Goal: Task Accomplishment & Management: Manage account settings

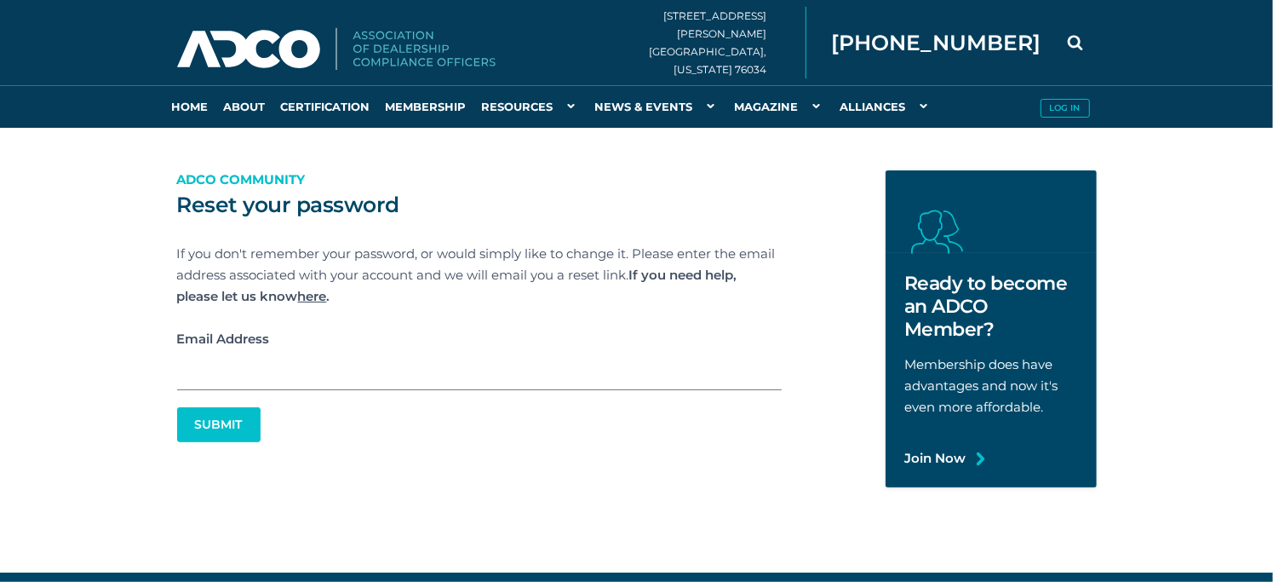
click at [323, 365] on input "Email Address" at bounding box center [479, 369] width 605 height 41
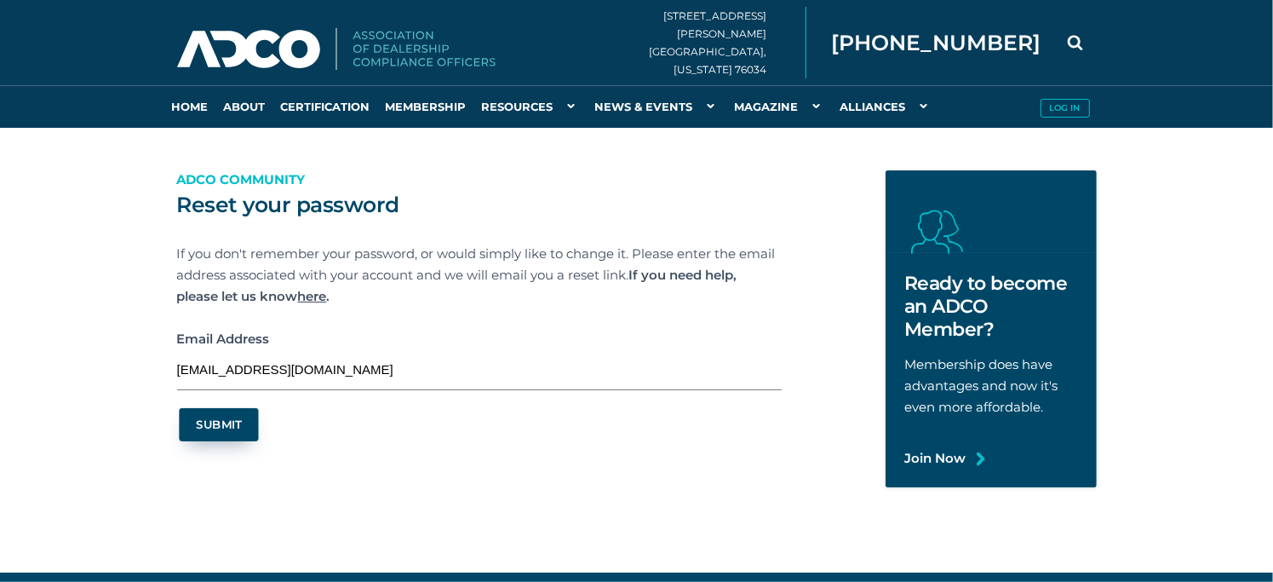
type input "iheartpink8784@yahoo.com"
click at [216, 423] on button "Submit" at bounding box center [218, 424] width 79 height 33
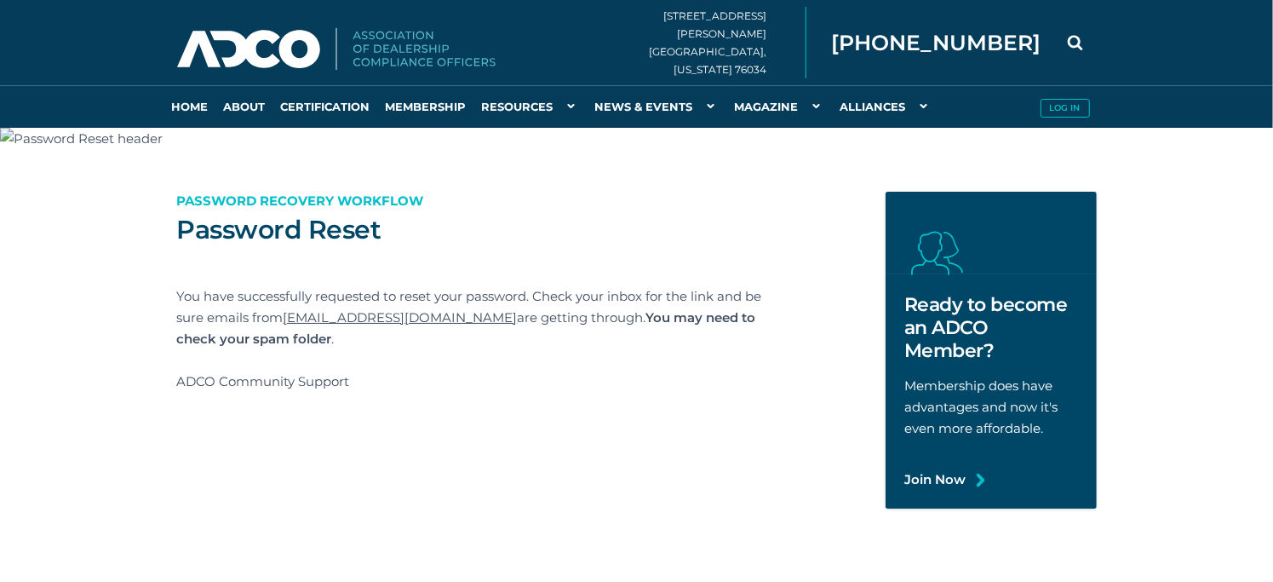
click at [1080, 92] on link "Log in" at bounding box center [1065, 106] width 64 height 43
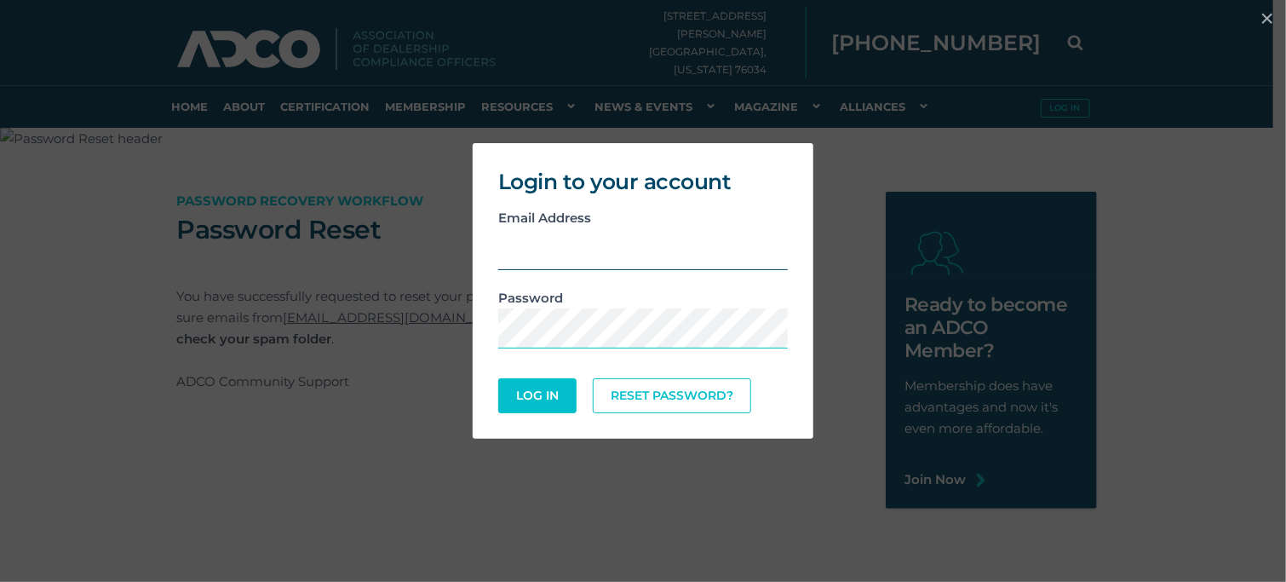
click at [584, 256] on input "email" at bounding box center [643, 249] width 290 height 42
type input "[EMAIL_ADDRESS][DOMAIN_NAME]"
click at [540, 390] on button "Log In" at bounding box center [537, 395] width 74 height 33
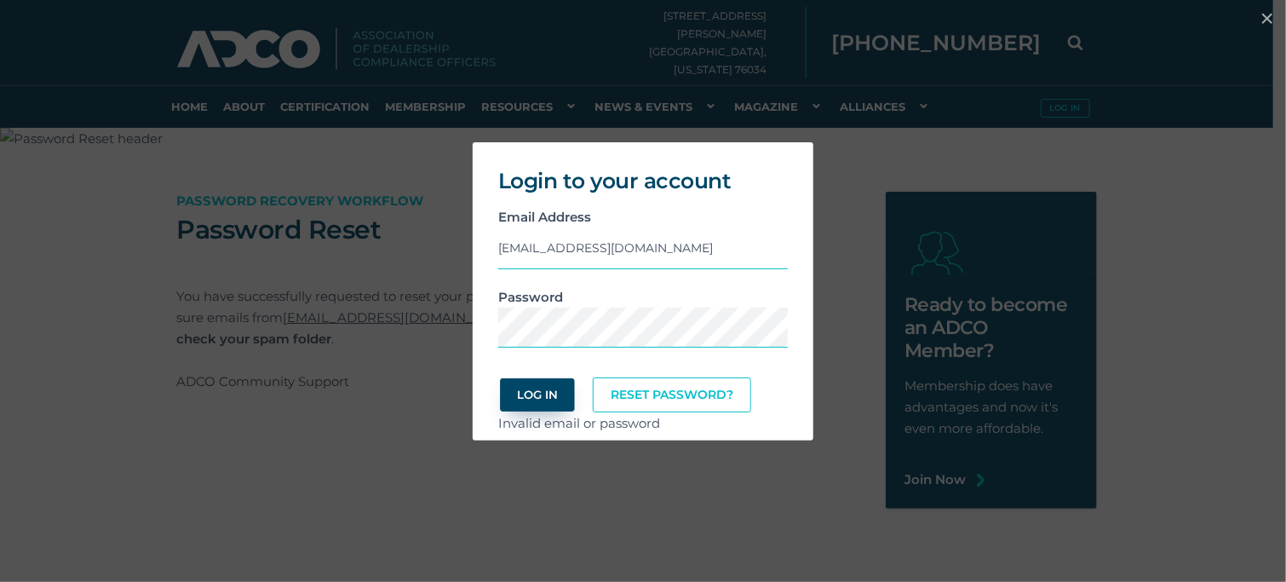
click at [535, 392] on button "Log In" at bounding box center [537, 394] width 74 height 33
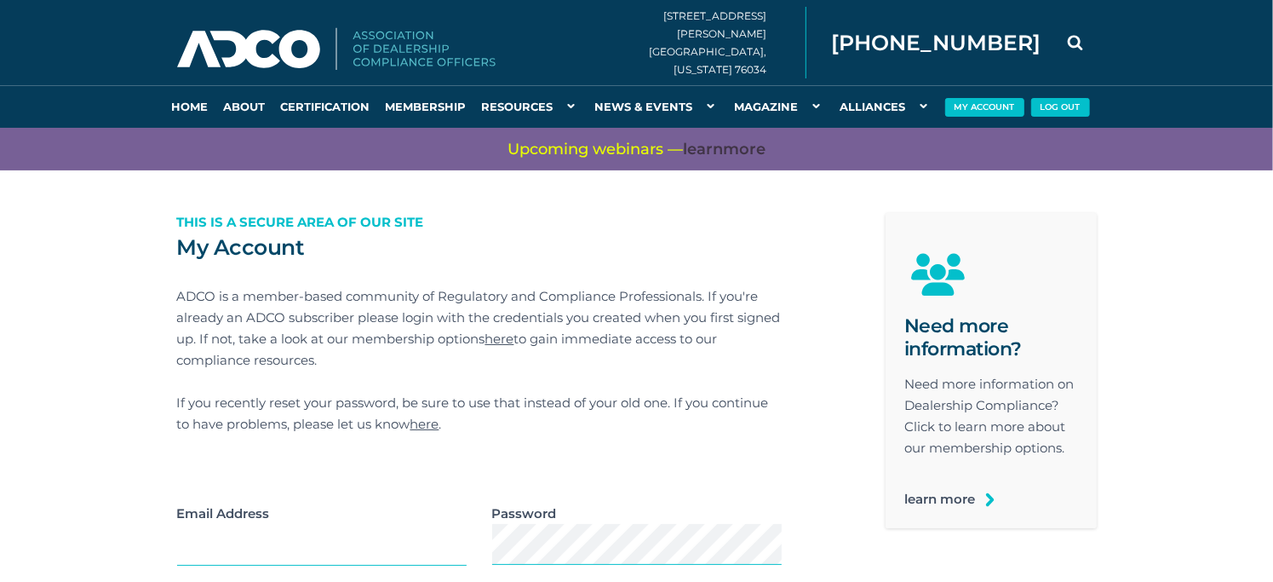
click at [305, 53] on img at bounding box center [336, 49] width 319 height 43
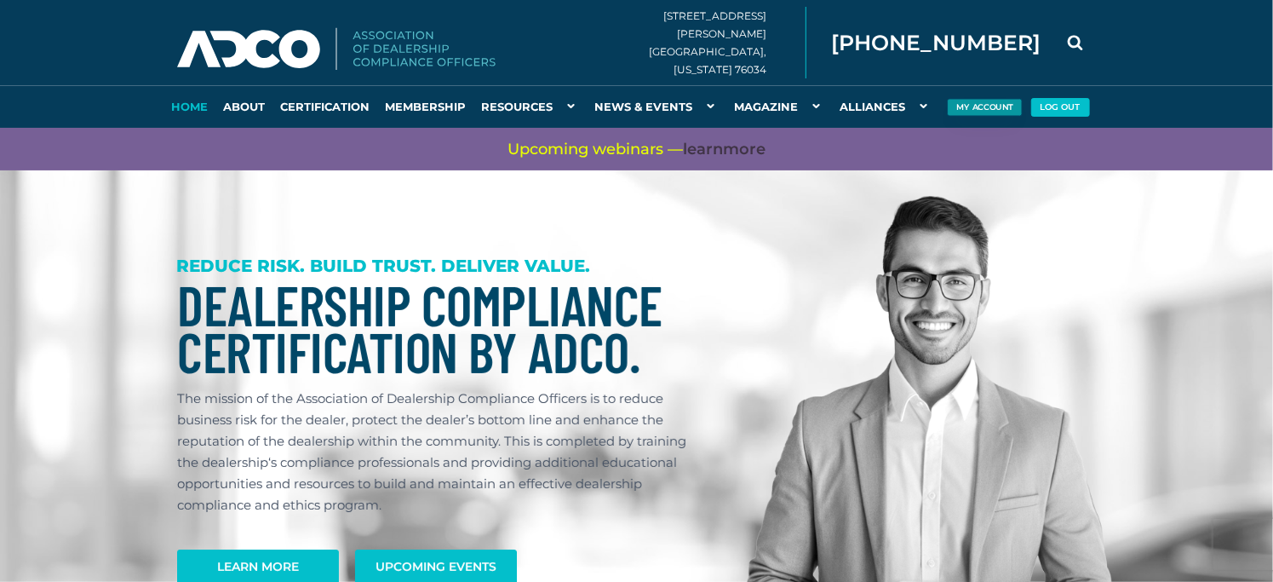
click at [978, 106] on button "My Account" at bounding box center [984, 108] width 75 height 18
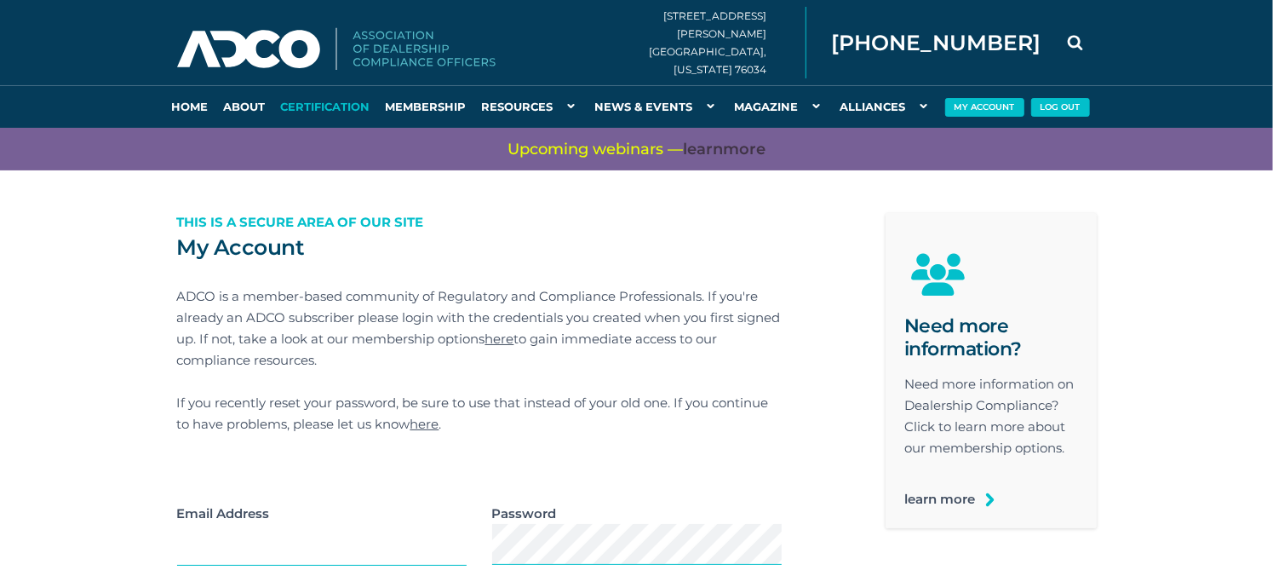
click at [301, 106] on link "Certification" at bounding box center [325, 106] width 105 height 43
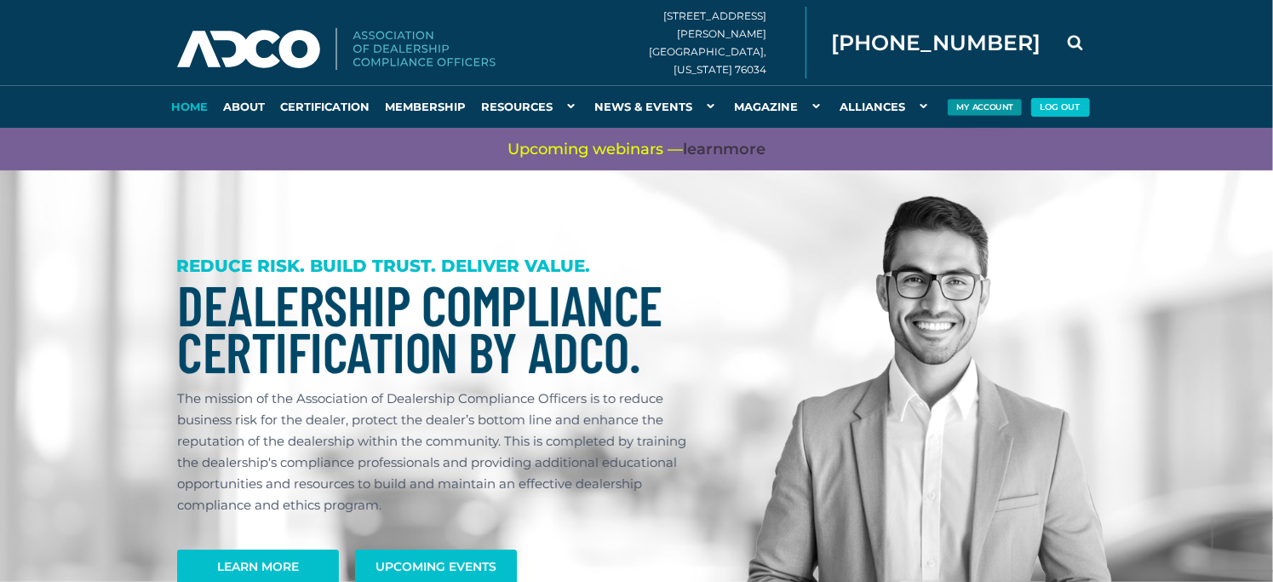
click at [969, 104] on button "My Account" at bounding box center [984, 108] width 75 height 18
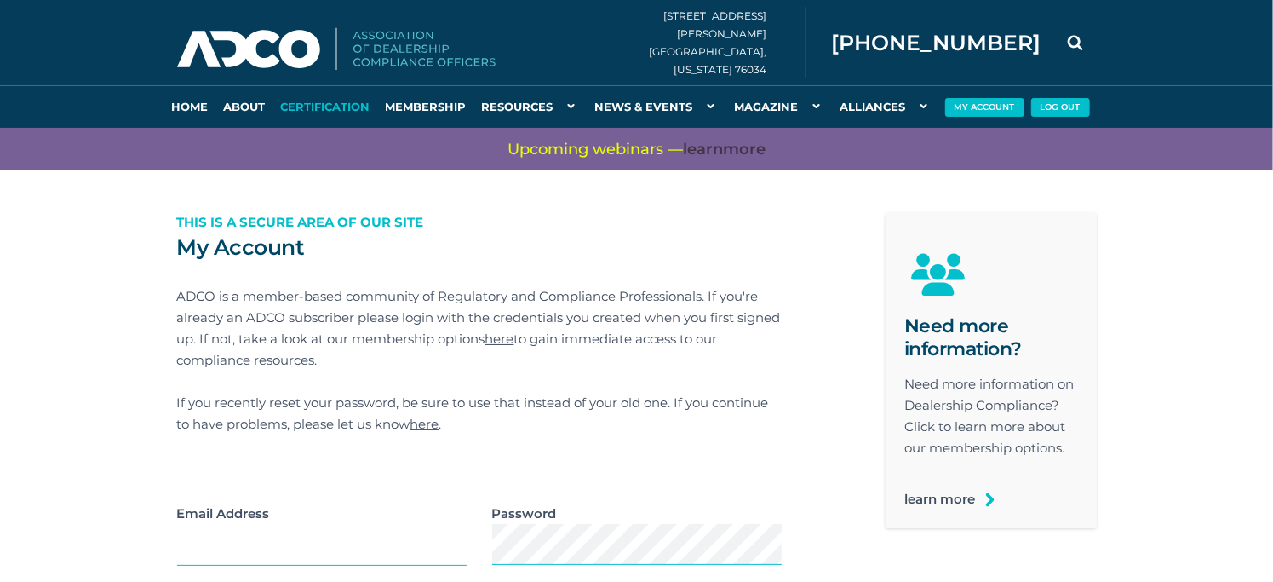
click at [323, 107] on link "Certification" at bounding box center [325, 106] width 105 height 43
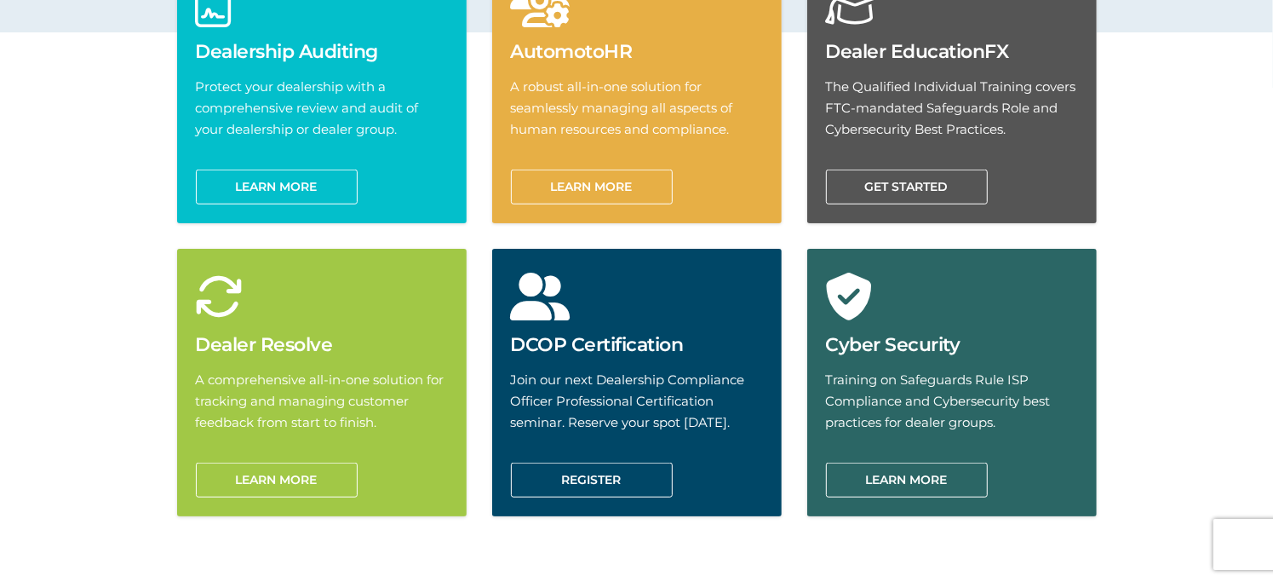
scroll to position [341, 0]
